Goal: Find specific page/section: Find specific page/section

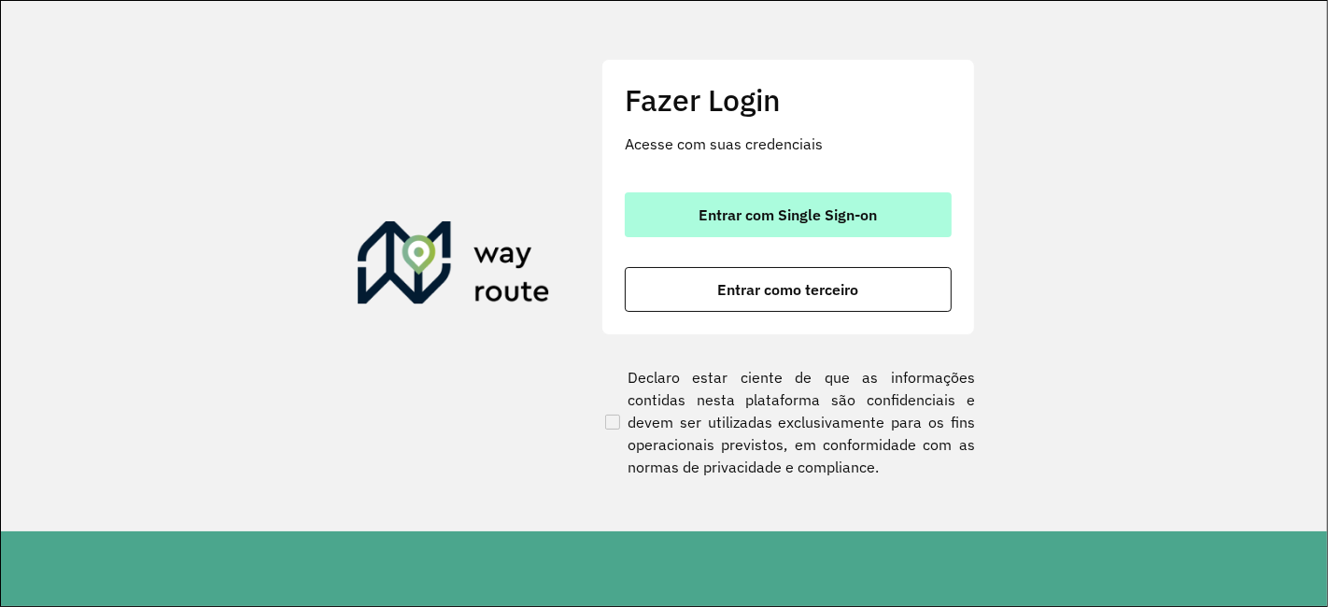
click at [797, 224] on button "Entrar com Single Sign-on" at bounding box center [788, 214] width 327 height 45
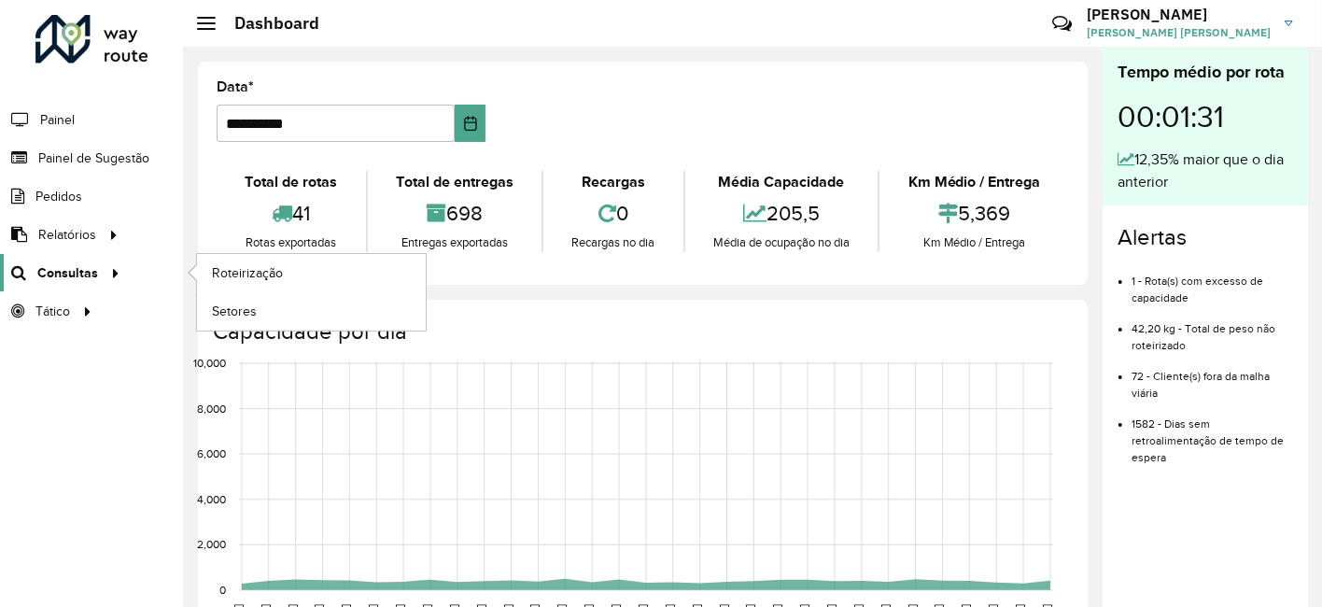
click at [98, 270] on div at bounding box center [112, 273] width 28 height 20
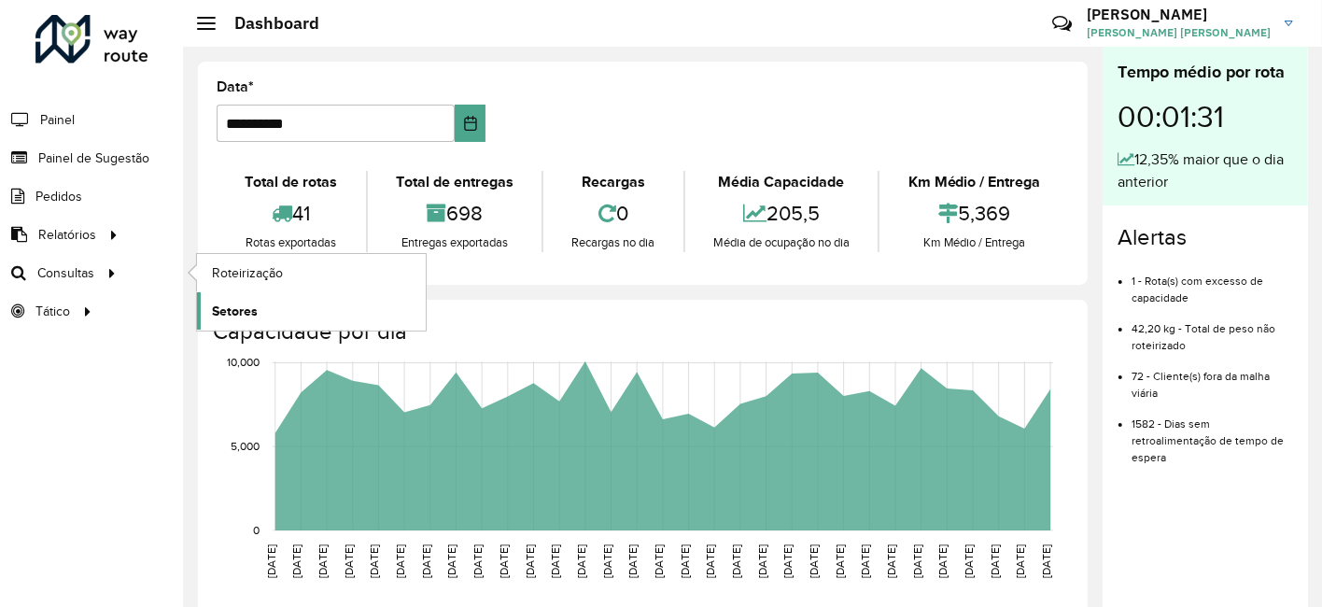
click at [248, 313] on span "Setores" at bounding box center [235, 312] width 46 height 20
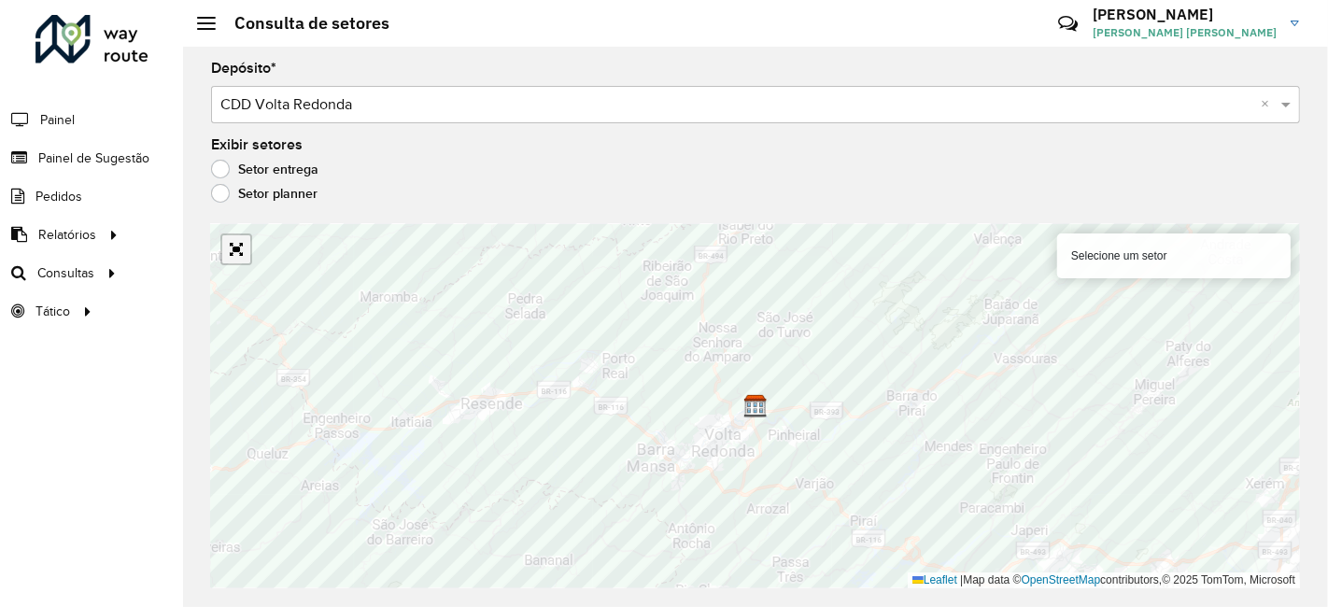
click at [239, 251] on link "Abrir mapa em tela cheia" at bounding box center [236, 249] width 28 height 28
